Goal: Transaction & Acquisition: Purchase product/service

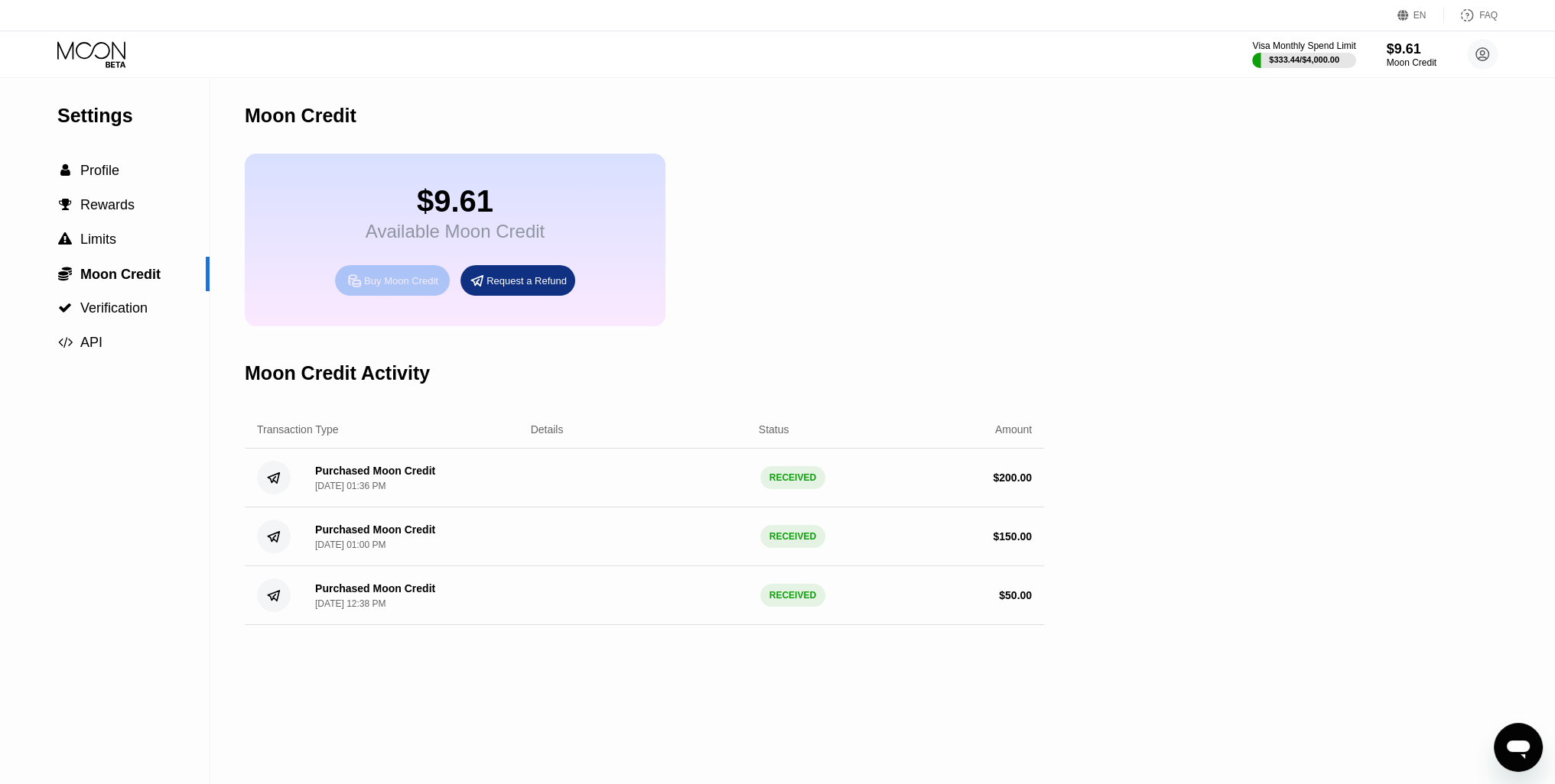
click at [394, 287] on div "Buy Moon Credit" at bounding box center [402, 280] width 74 height 13
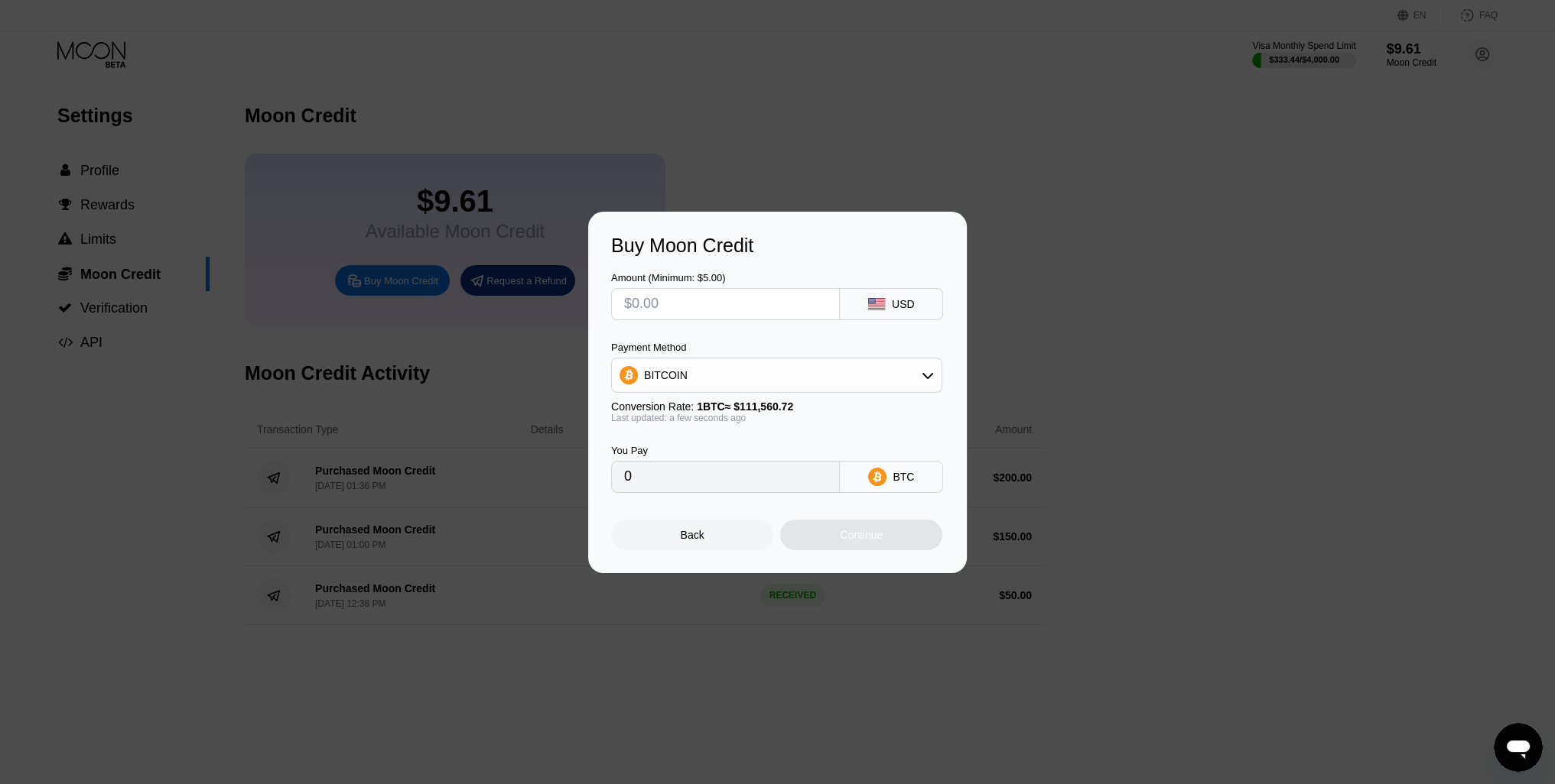
click at [709, 379] on div "BITCOIN" at bounding box center [776, 375] width 329 height 30
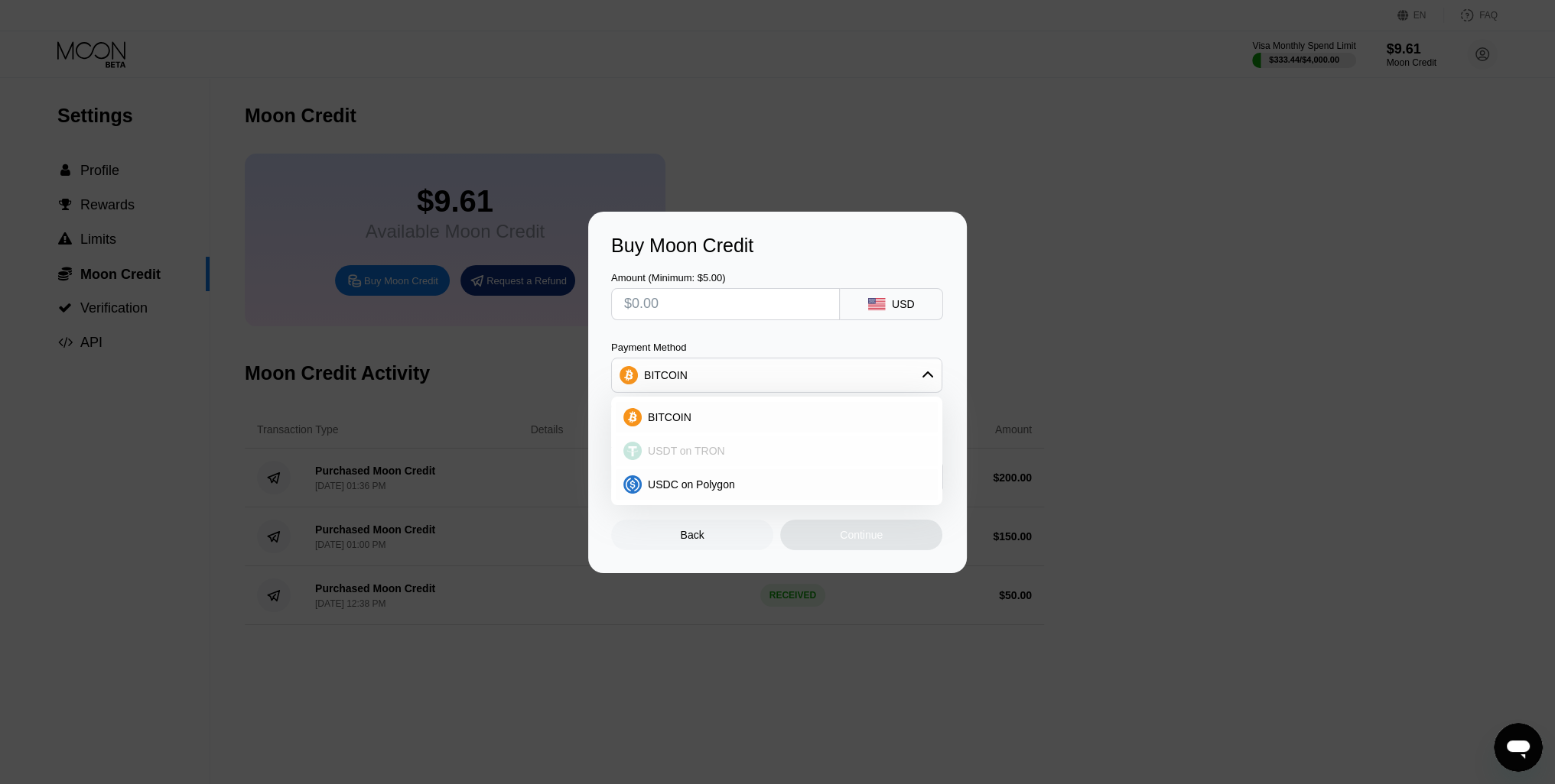
click at [657, 453] on span "USDT on TRON" at bounding box center [687, 451] width 78 height 12
type input "0.00"
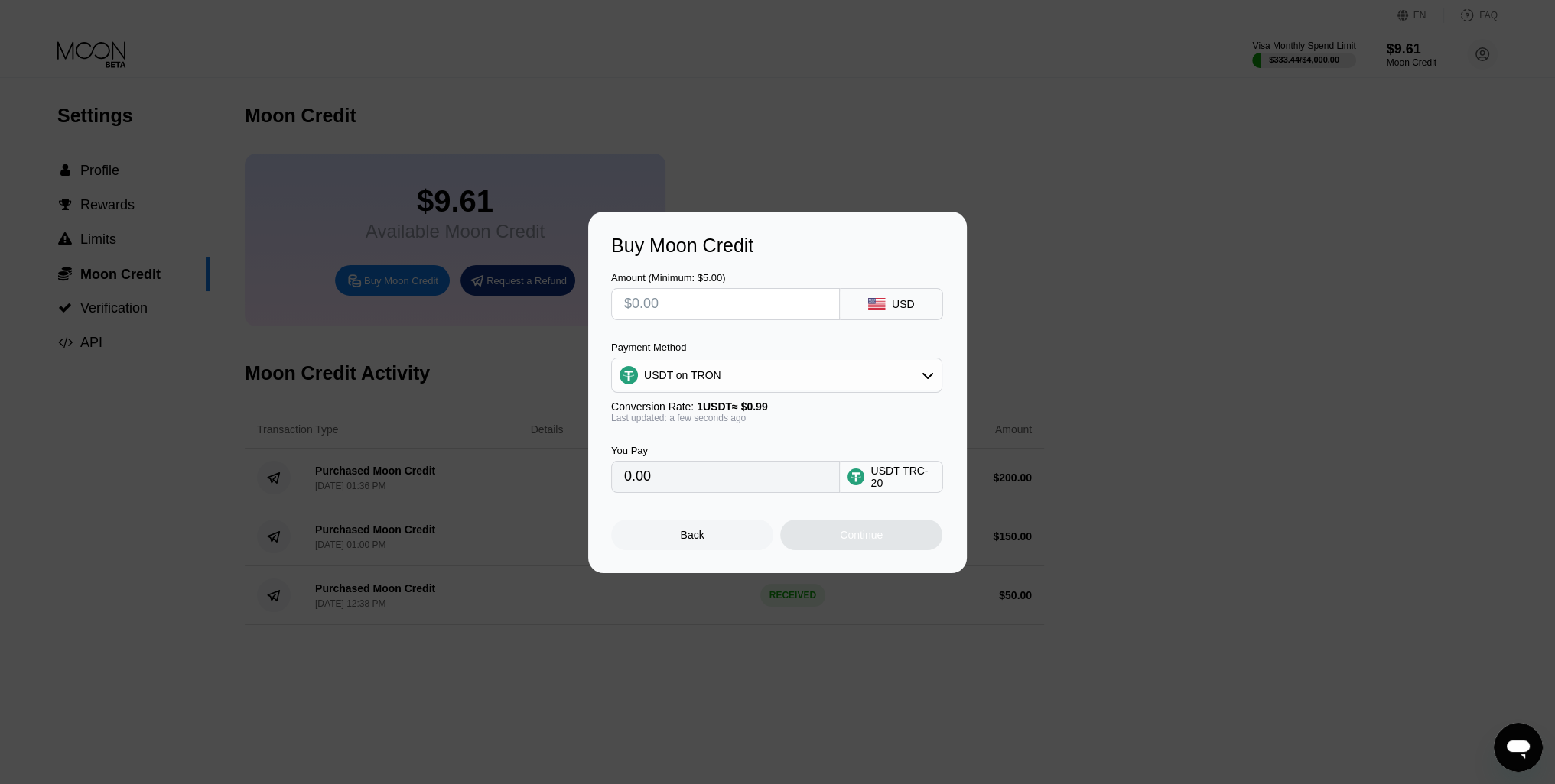
click at [690, 482] on input "0.00" at bounding box center [725, 476] width 202 height 30
click at [659, 483] on input "0.00" at bounding box center [725, 476] width 202 height 30
click at [642, 489] on input "0.00" at bounding box center [725, 476] width 202 height 30
click at [657, 303] on input "text" at bounding box center [725, 304] width 202 height 30
type input "$3"
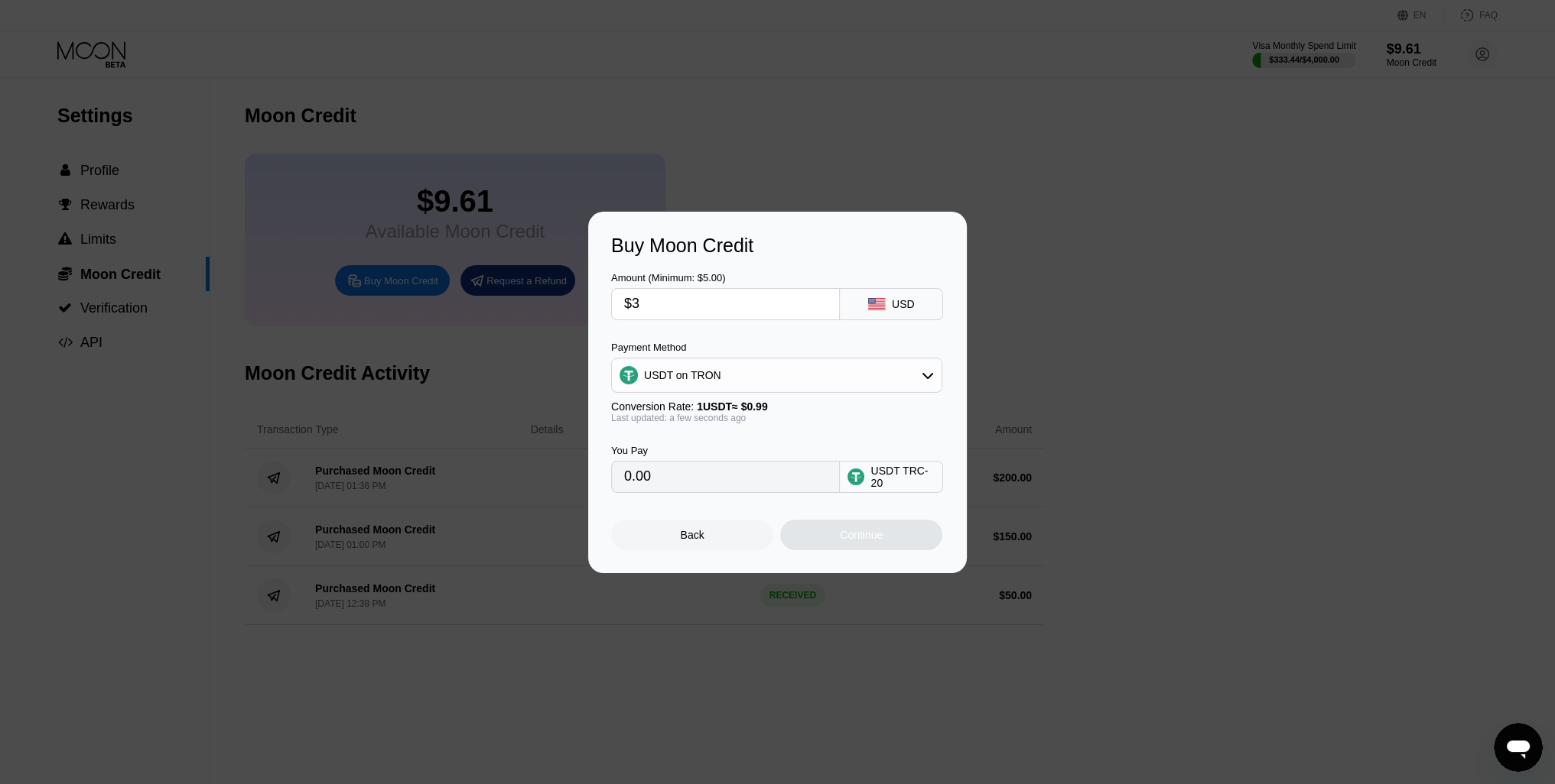
type input "3.03"
type input "$30"
type input "30.30"
type input "$300"
type input "303.03"
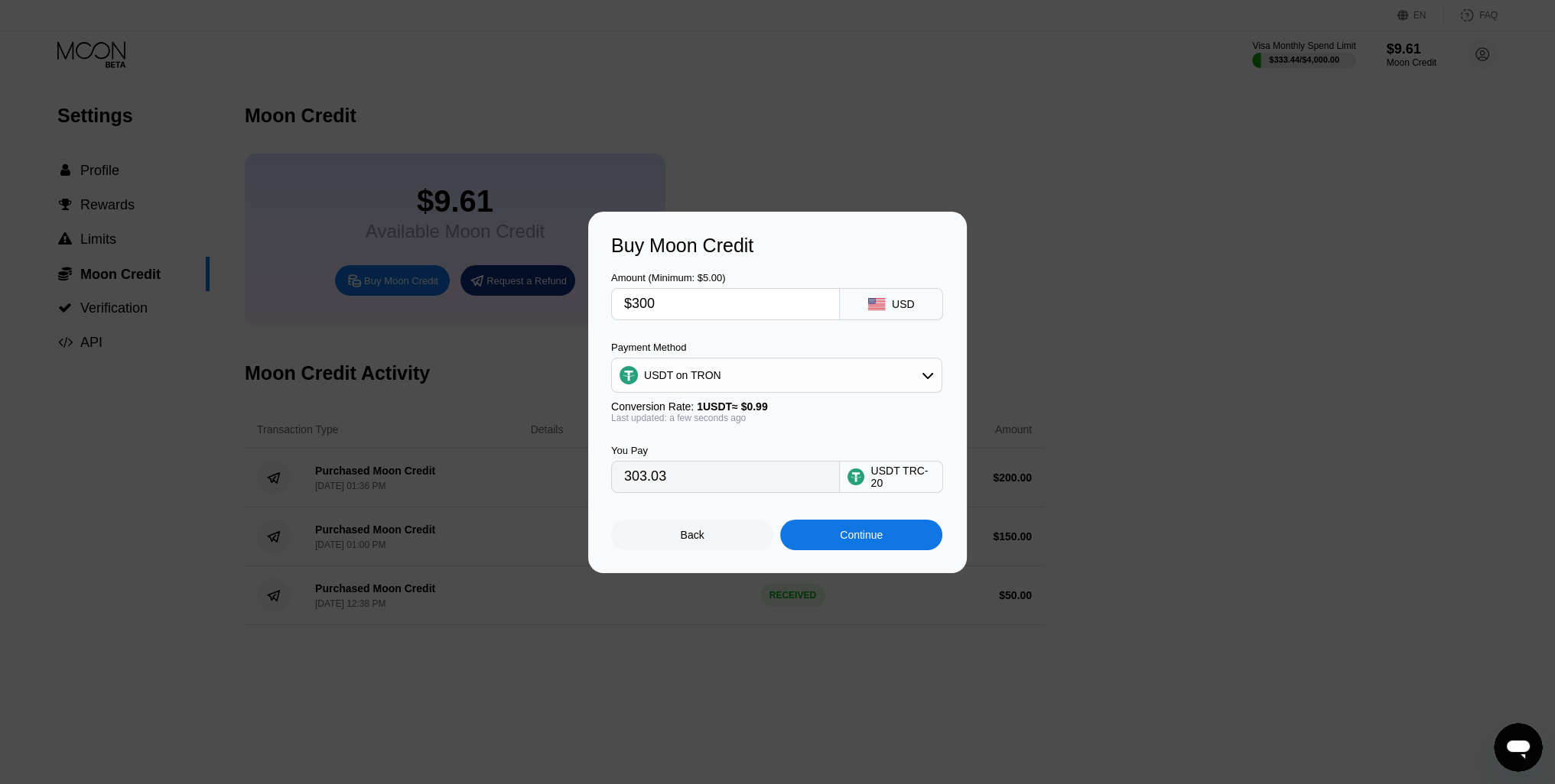
type input "$300"
click at [847, 541] on div "Continue" at bounding box center [860, 535] width 43 height 12
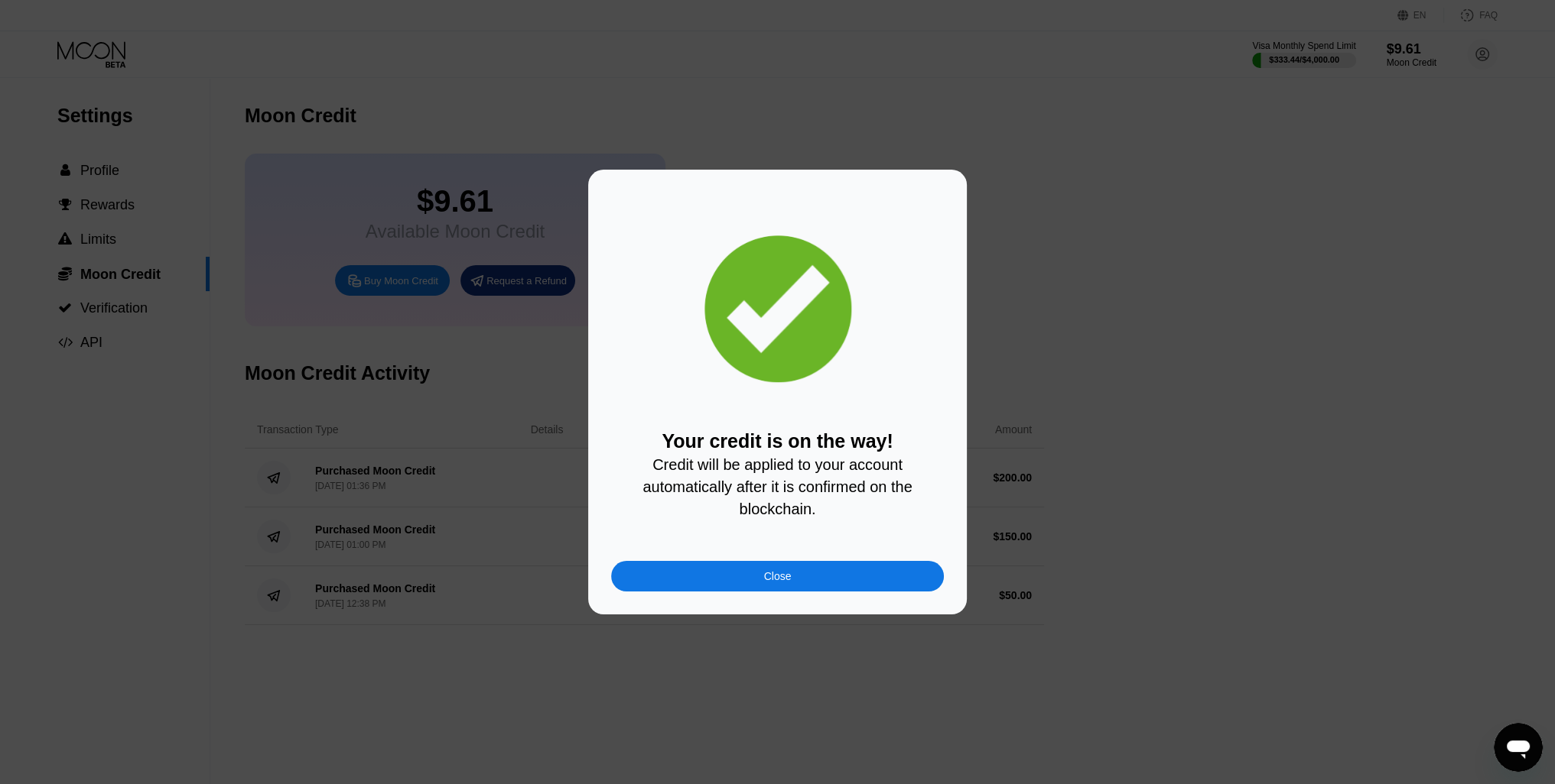
click at [812, 591] on div "Close" at bounding box center [777, 576] width 333 height 30
